Goal: Information Seeking & Learning: Learn about a topic

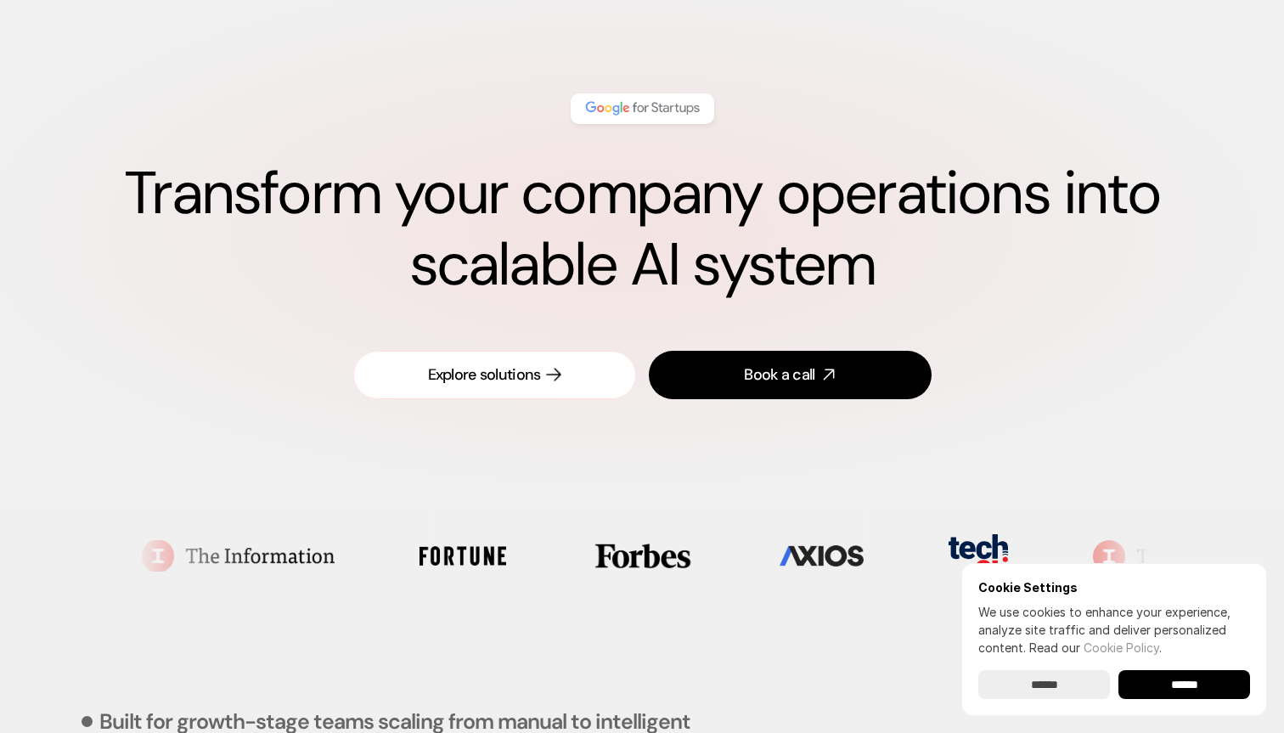
scroll to position [83, 0]
click at [589, 271] on h1 "Transform your company operations into scalable AI system" at bounding box center [642, 228] width 1148 height 143
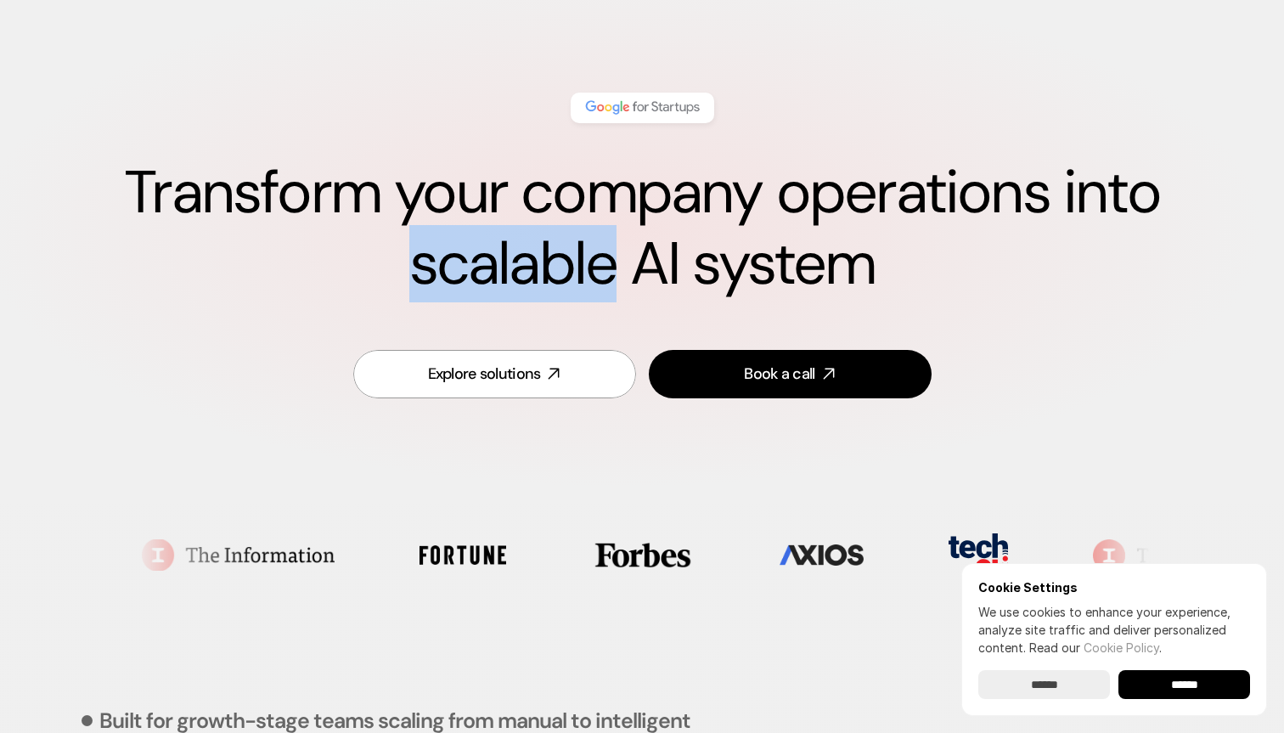
click at [589, 271] on h1 "Transform your company operations into scalable AI system" at bounding box center [642, 228] width 1148 height 143
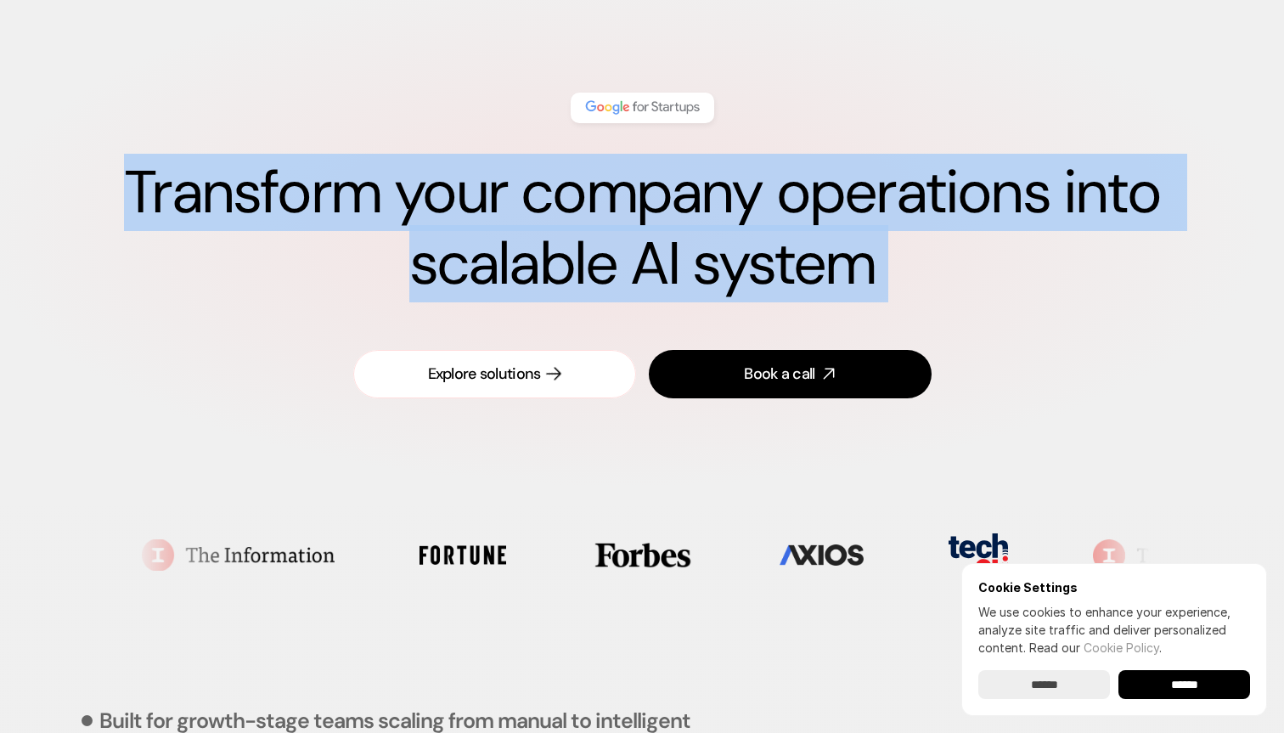
click at [562, 370] on link "Explore solutions" at bounding box center [494, 374] width 283 height 48
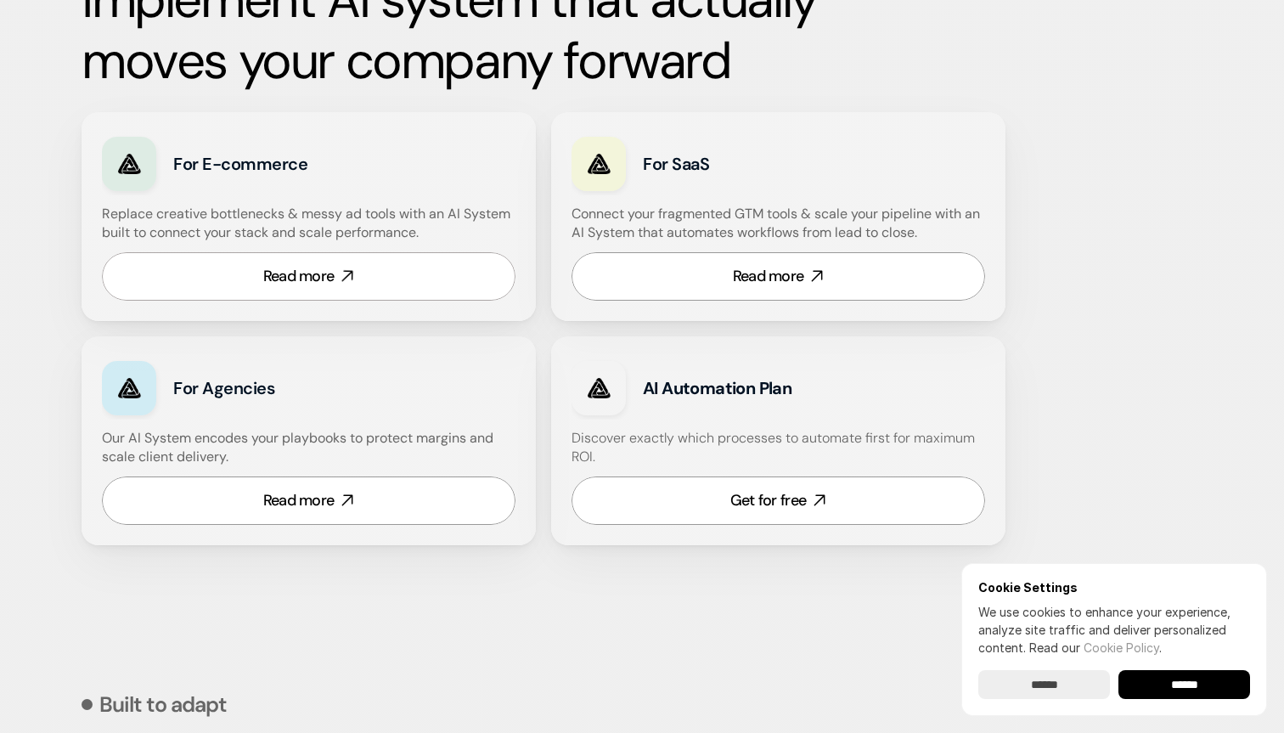
scroll to position [989, 0]
click at [248, 433] on h4 "Our AI System encodes your playbooks to protect margins and scale client delive…" at bounding box center [309, 447] width 414 height 38
click at [278, 219] on h4 "Replace creative bottlenecks & messy ad tools with an AI System built to connec…" at bounding box center [306, 223] width 409 height 38
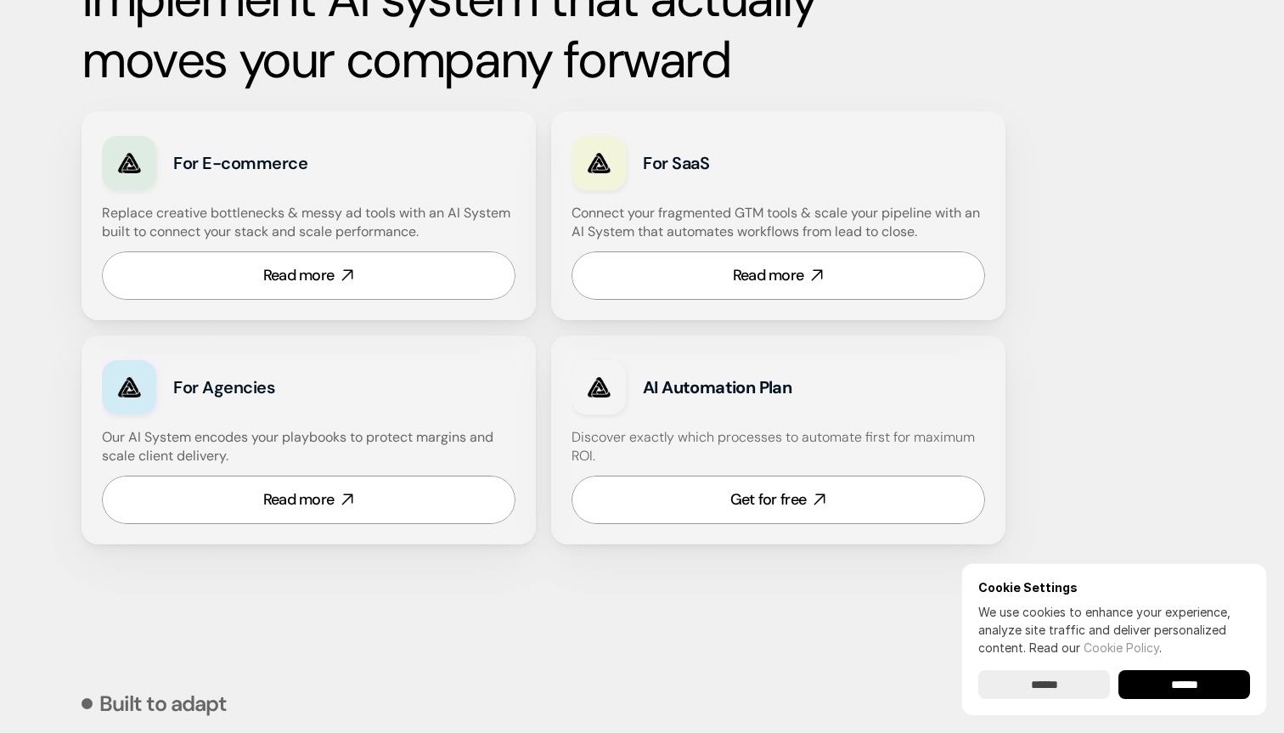
click at [278, 219] on h4 "Replace creative bottlenecks & messy ad tools with an AI System built to connec…" at bounding box center [306, 223] width 409 height 38
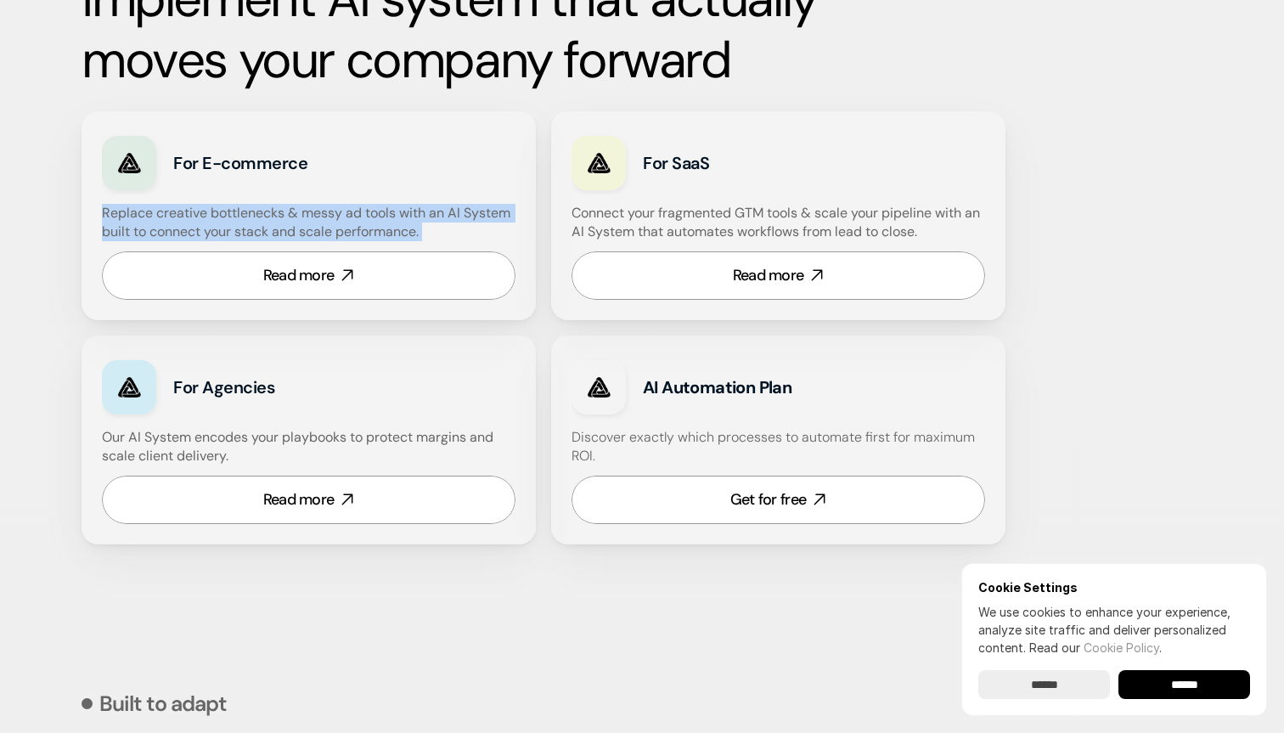
click at [254, 236] on h4 "Replace creative bottlenecks & messy ad tools with an AI System built to connec…" at bounding box center [306, 223] width 409 height 38
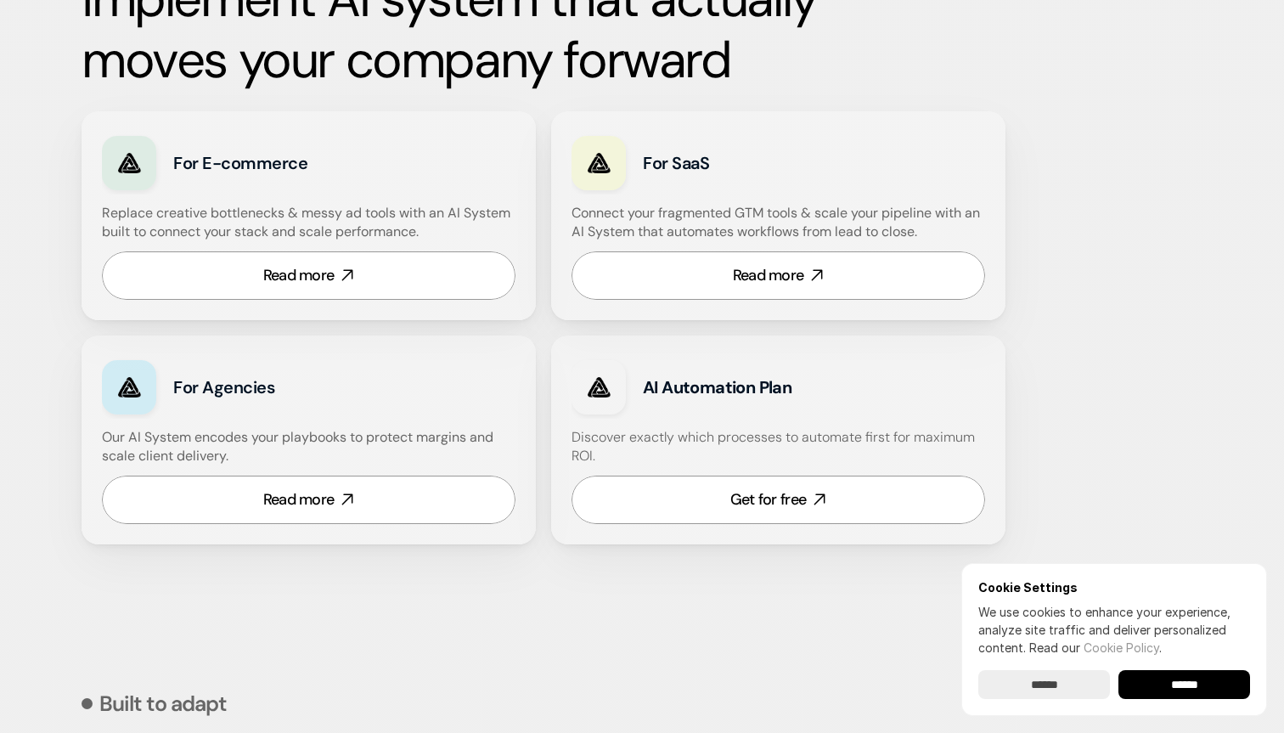
click at [254, 236] on h4 "Replace creative bottlenecks & messy ad tools with an AI System built to connec…" at bounding box center [306, 223] width 409 height 38
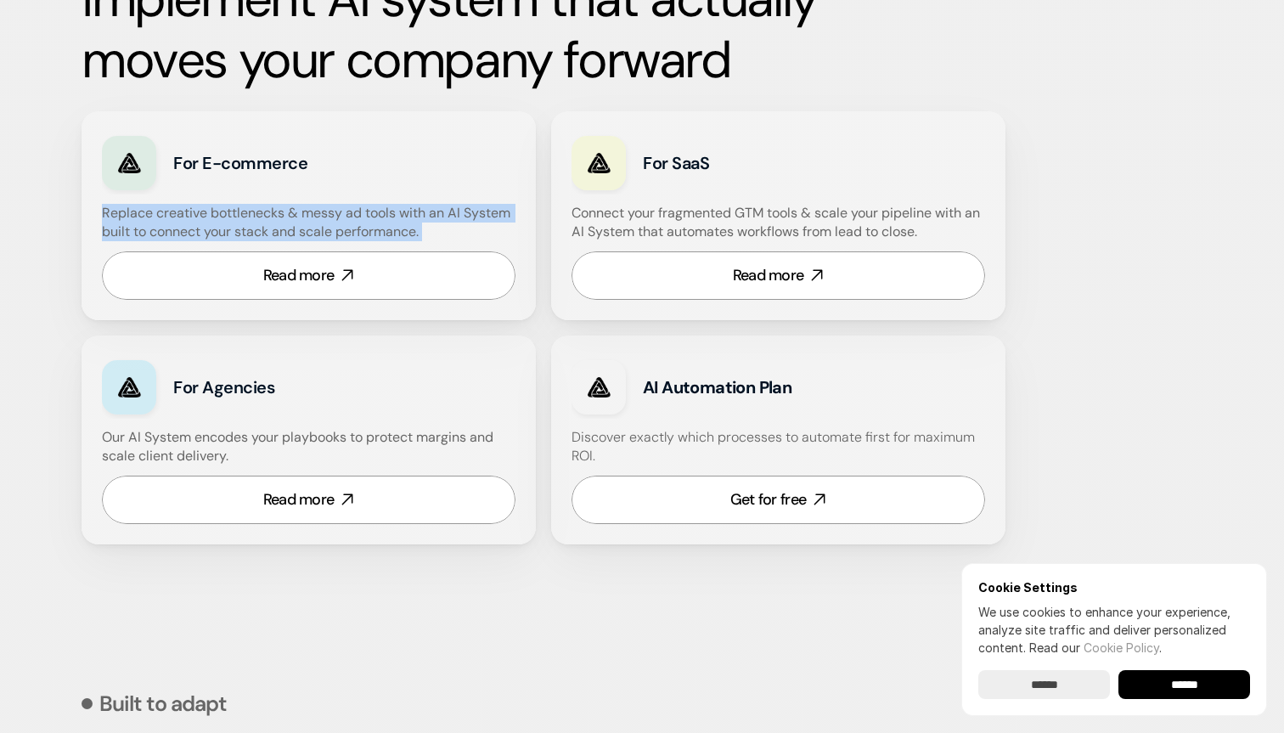
click at [295, 226] on h4 "Replace creative bottlenecks & messy ad tools with an AI System built to connec…" at bounding box center [306, 223] width 409 height 38
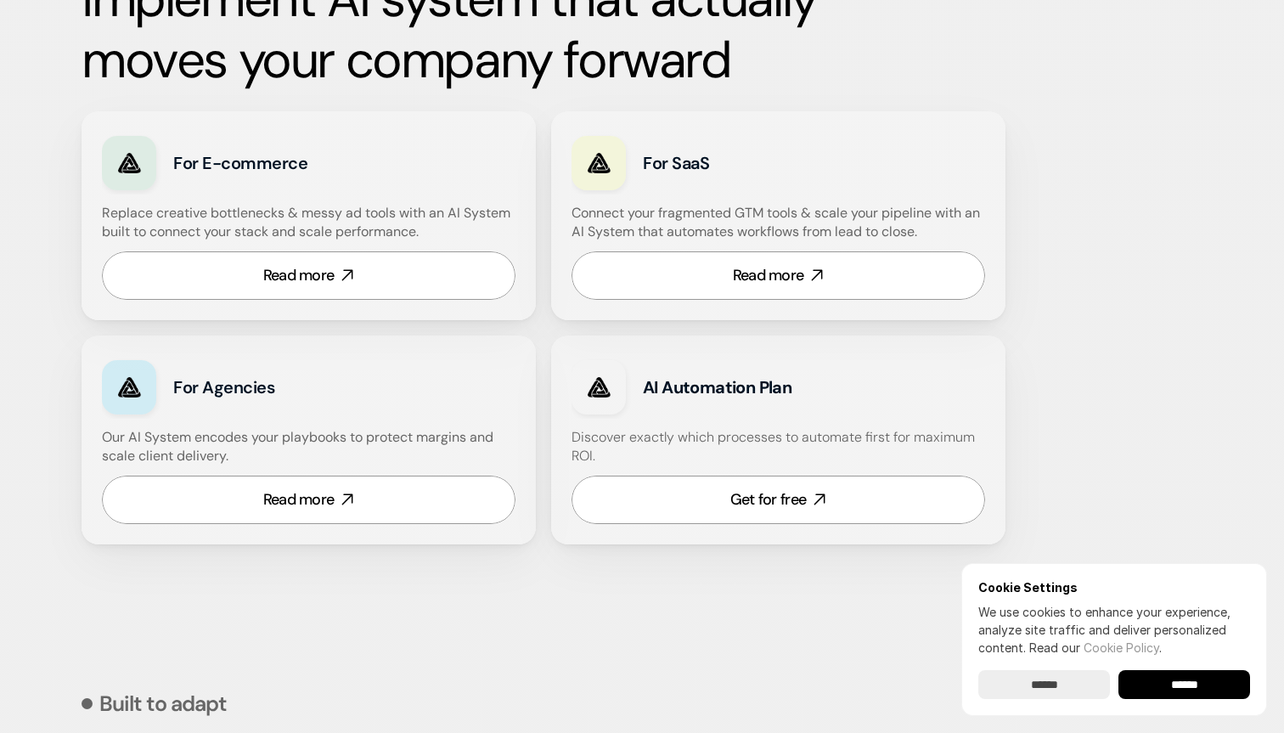
click at [295, 226] on h4 "Replace creative bottlenecks & messy ad tools with an AI System built to connec…" at bounding box center [306, 223] width 409 height 38
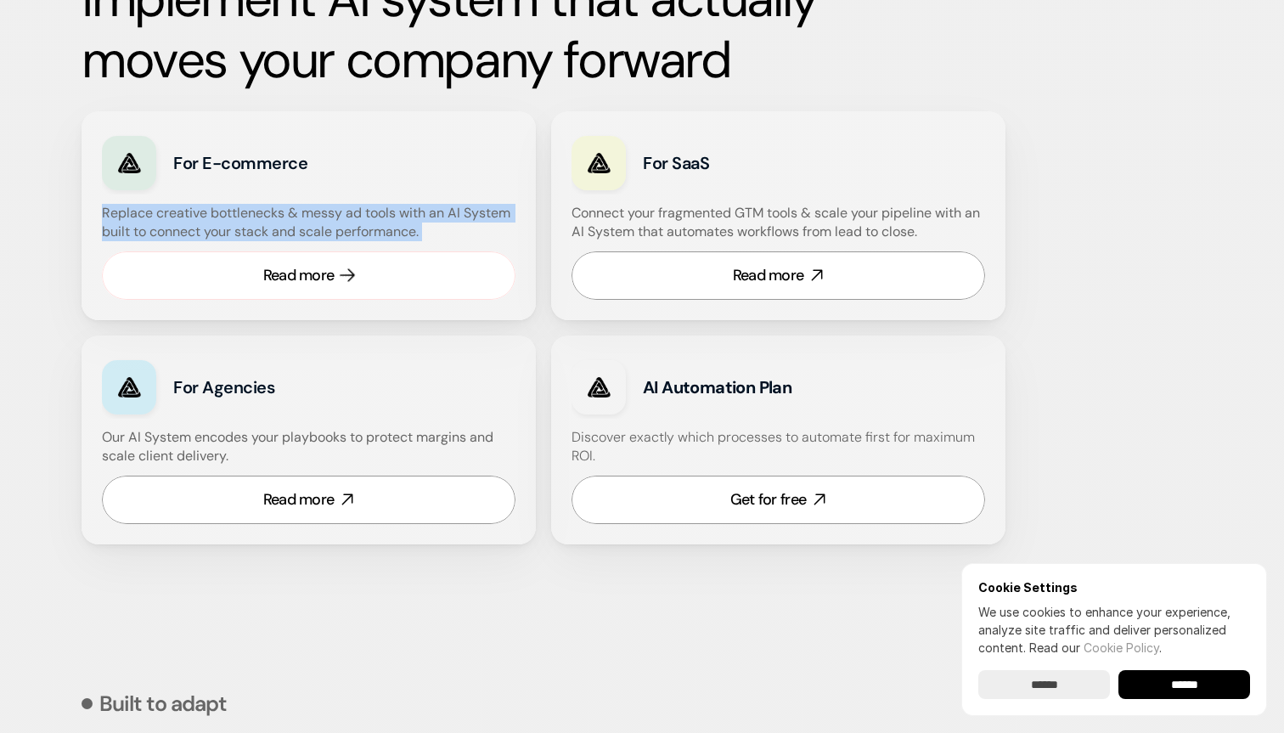
click at [347, 269] on icon at bounding box center [348, 276] width 20 height 20
click at [725, 220] on h4 "Connect your fragmented GTM tools & scale your pipeline with an AI System that …" at bounding box center [783, 223] width 422 height 38
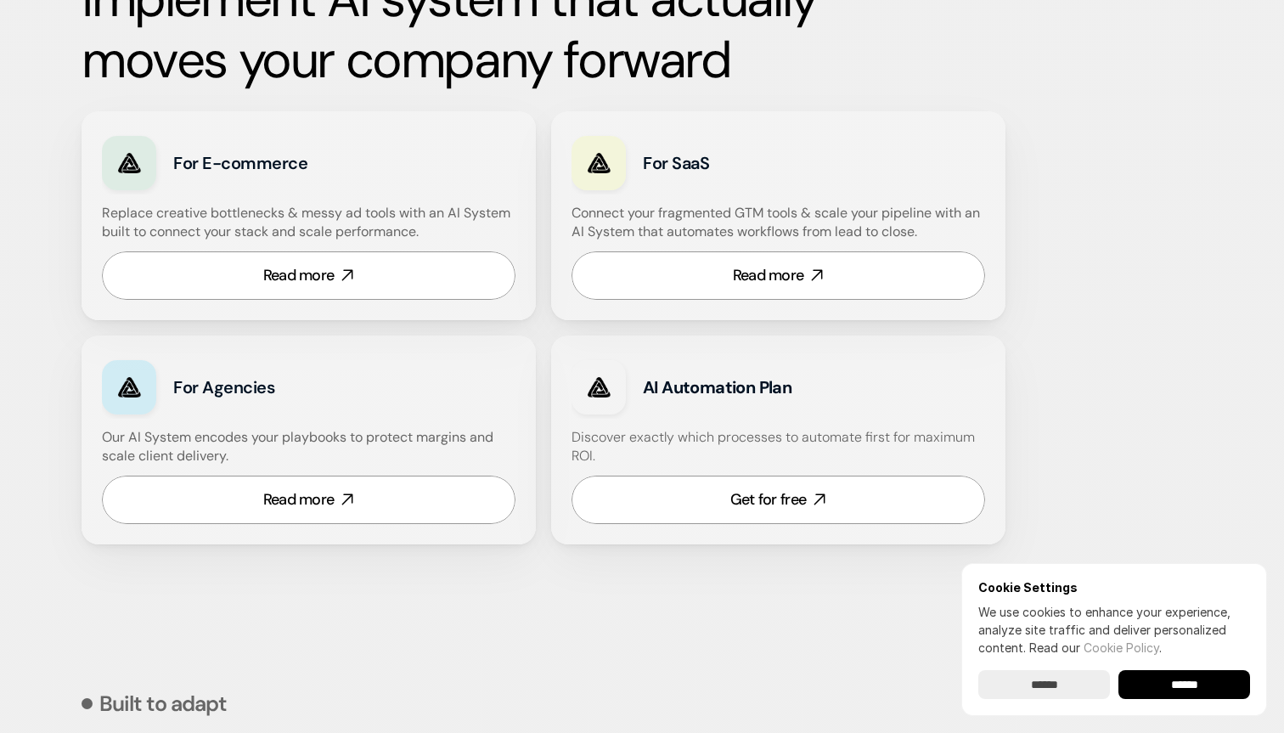
click at [725, 220] on h4 "Connect your fragmented GTM tools & scale your pipeline with an AI System that …" at bounding box center [783, 223] width 422 height 38
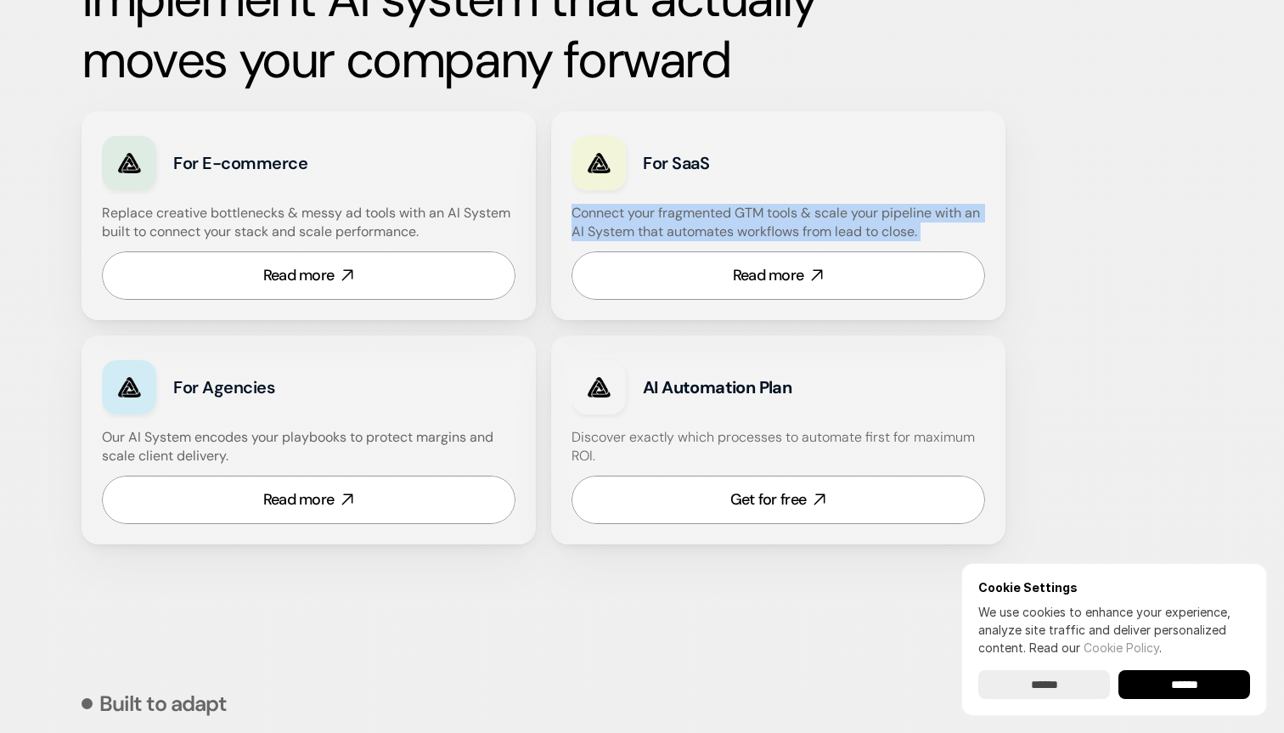
click at [755, 229] on h4 "Connect your fragmented GTM tools & scale your pipeline with an AI System that …" at bounding box center [783, 223] width 422 height 38
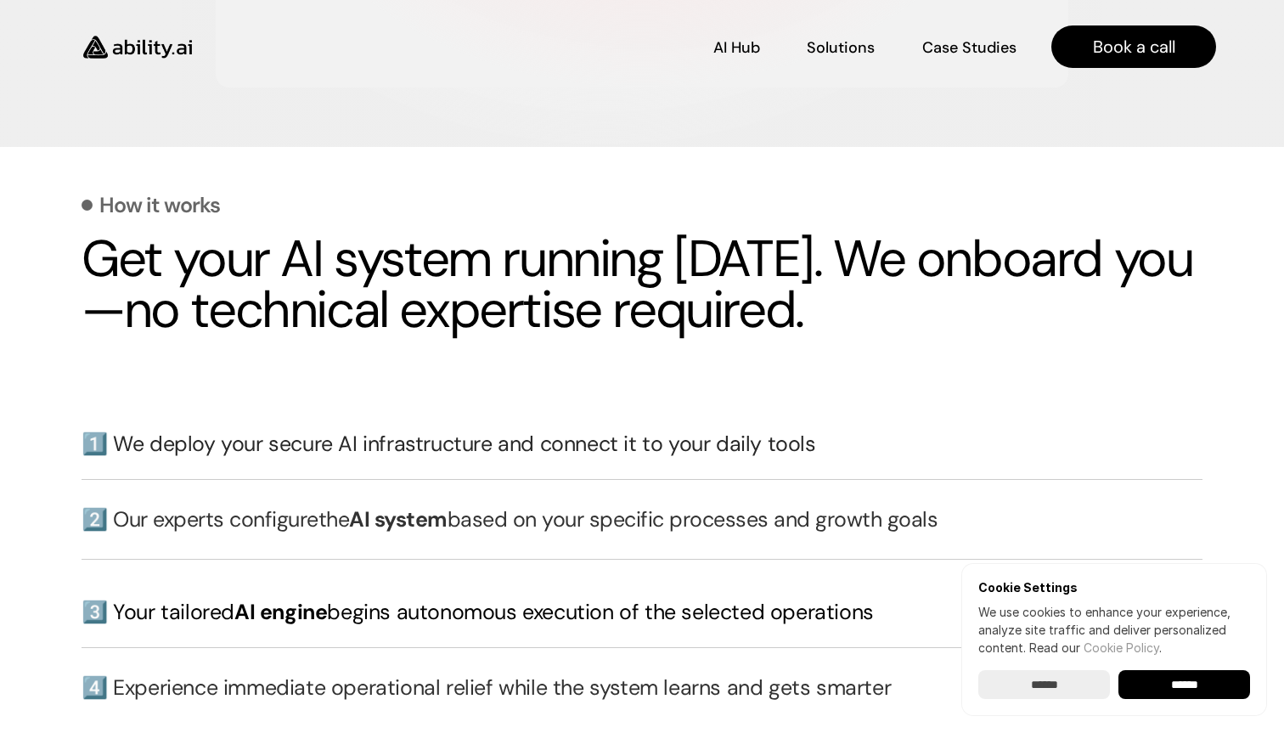
scroll to position [3538, 0]
